Goal: Task Accomplishment & Management: Manage account settings

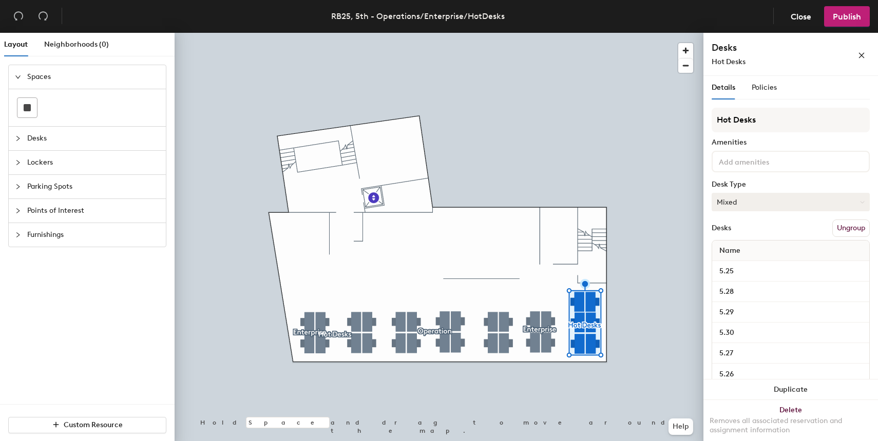
click at [760, 197] on button "Mixed" at bounding box center [790, 202] width 158 height 18
click at [745, 264] on div "Hoteled" at bounding box center [763, 264] width 103 height 15
click at [852, 24] on button "Publish" at bounding box center [847, 16] width 46 height 21
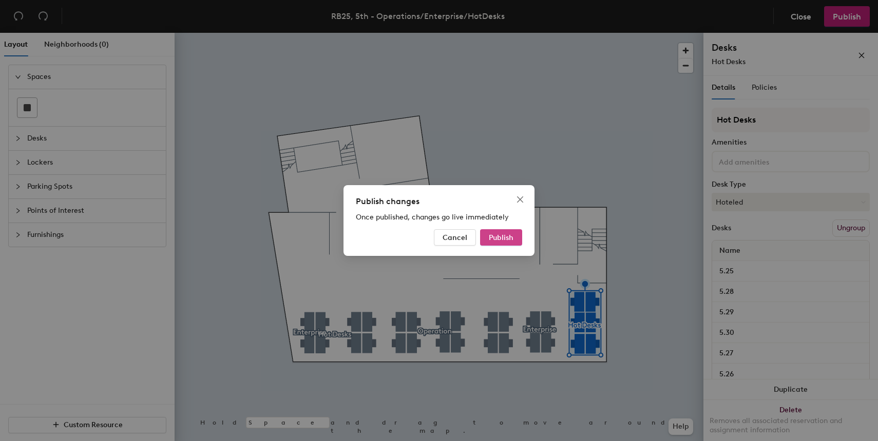
click at [498, 236] on span "Publish" at bounding box center [501, 238] width 25 height 9
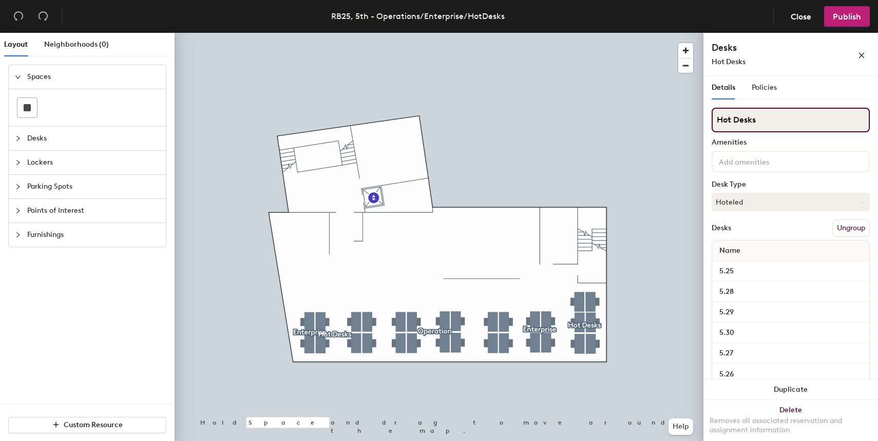
click at [763, 117] on input "Hot Desks" at bounding box center [790, 120] width 158 height 25
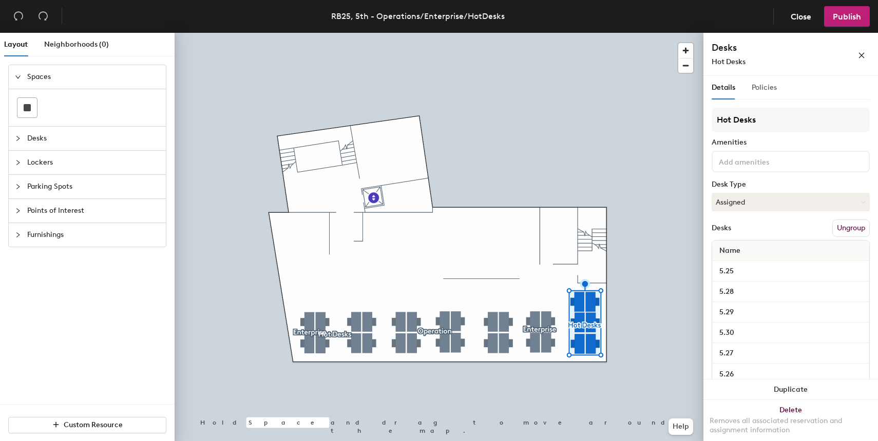
click at [762, 95] on div "Policies" at bounding box center [763, 88] width 25 height 24
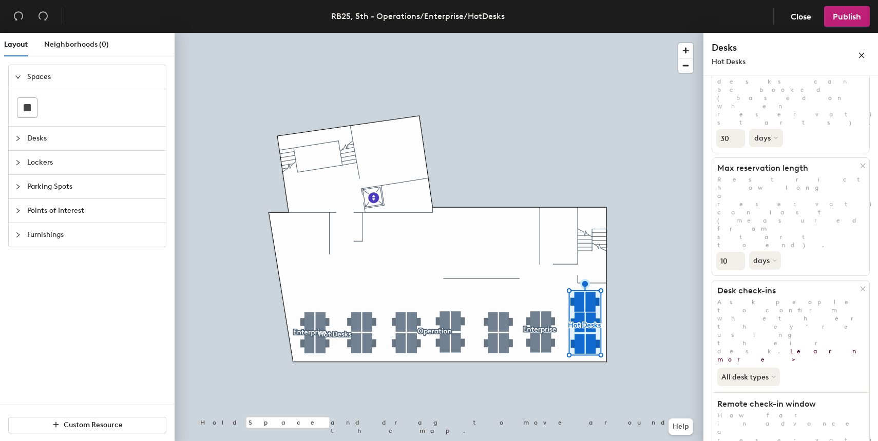
scroll to position [119, 0]
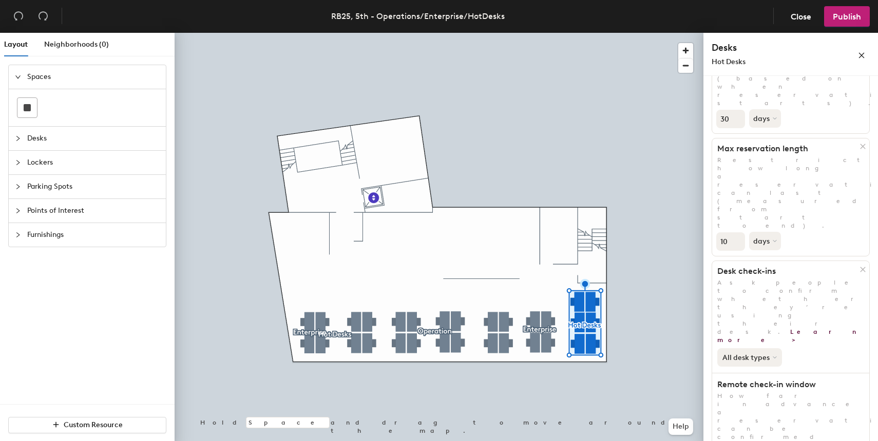
click at [768, 348] on button "All desk types" at bounding box center [749, 357] width 65 height 18
click at [849, 12] on span "Publish" at bounding box center [846, 17] width 28 height 10
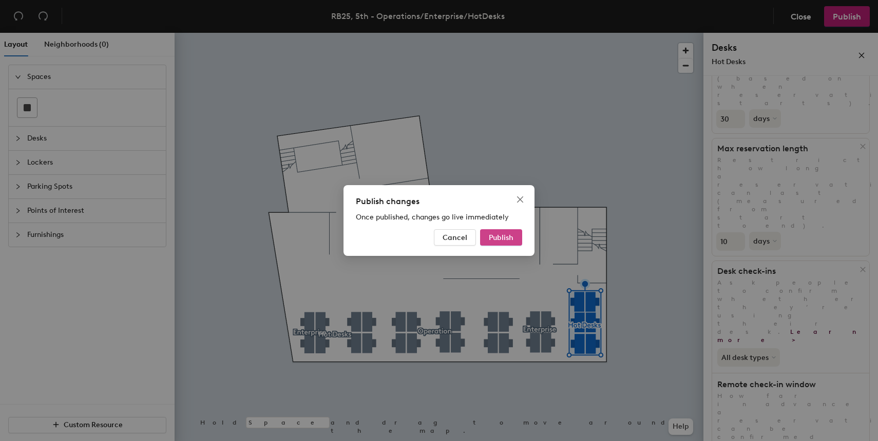
click at [510, 237] on span "Publish" at bounding box center [501, 238] width 25 height 9
